Goal: Find specific fact: Find contact information

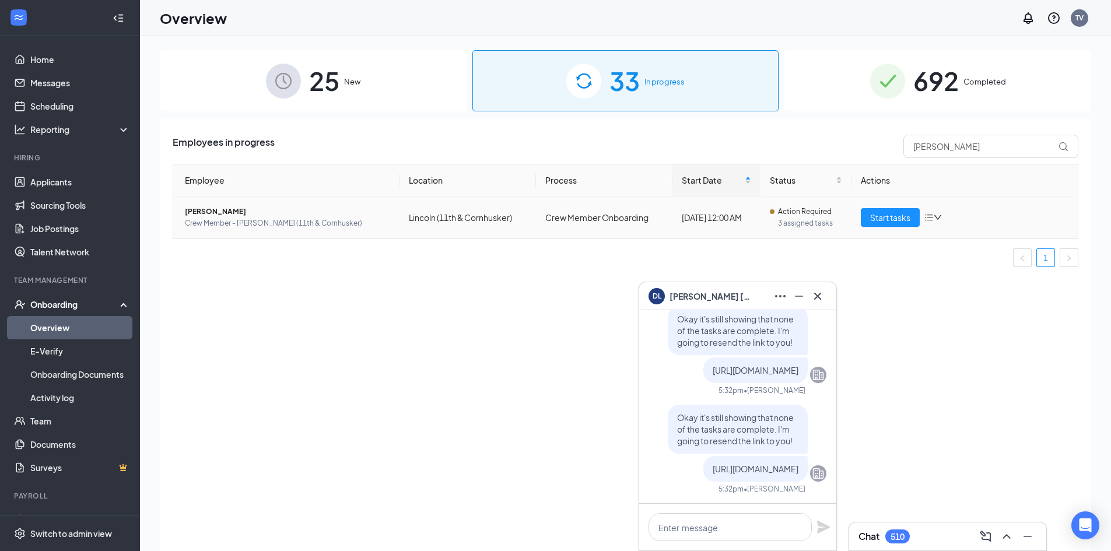
click at [242, 218] on span "Crew Member - [PERSON_NAME] (11th & Cornhusker)" at bounding box center [287, 224] width 205 height 12
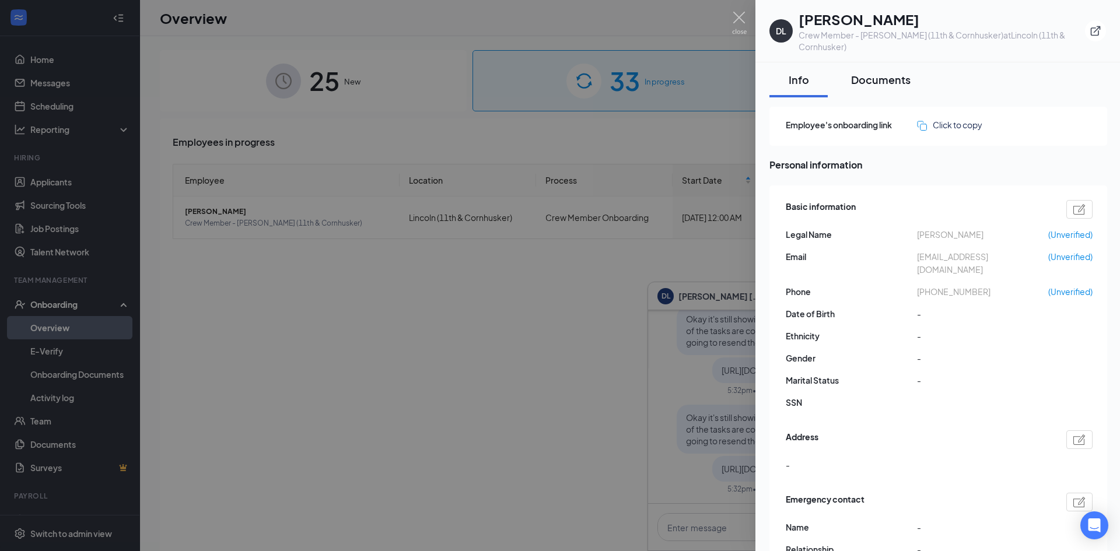
click at [877, 72] on div "Documents" at bounding box center [880, 79] width 59 height 15
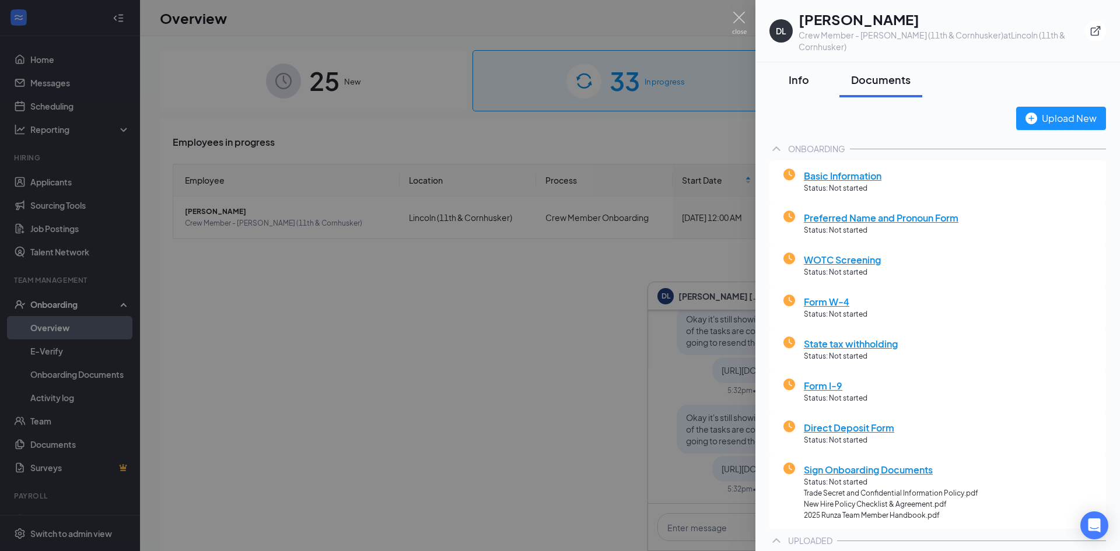
click at [774, 67] on button "Info" at bounding box center [798, 79] width 58 height 35
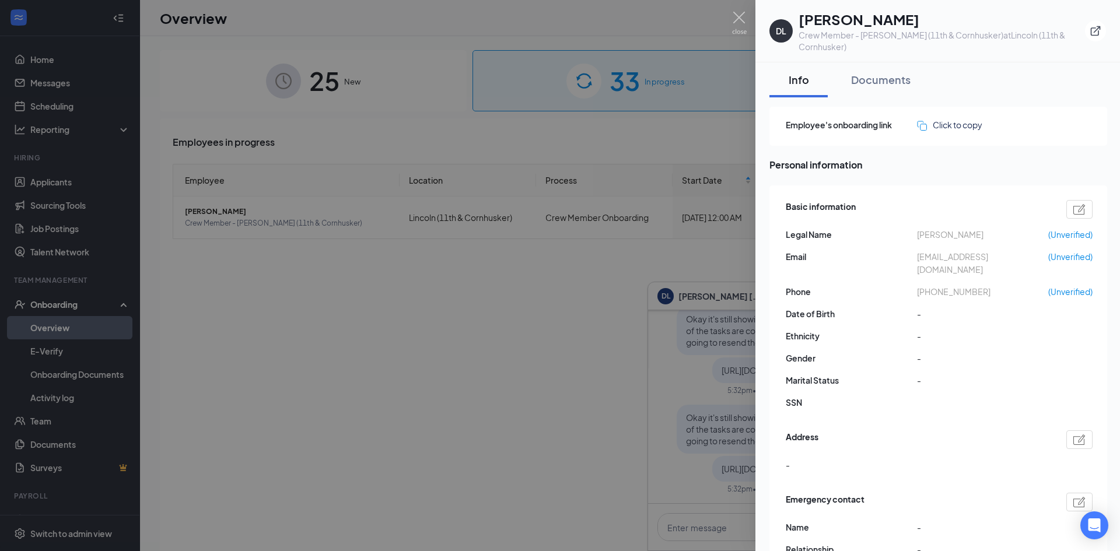
click at [944, 285] on span "[PHONE_NUMBER]" at bounding box center [982, 291] width 131 height 13
copy span "15312189343"
click at [556, 352] on div at bounding box center [560, 275] width 1120 height 551
